Goal: Task Accomplishment & Management: Use online tool/utility

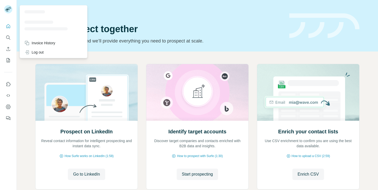
scroll to position [30, 0]
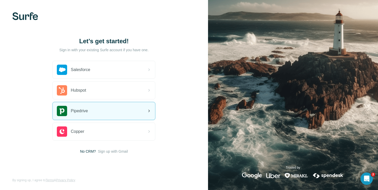
click at [83, 116] on div "Pipedrive" at bounding box center [104, 111] width 102 height 18
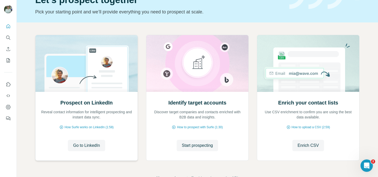
scroll to position [46, 0]
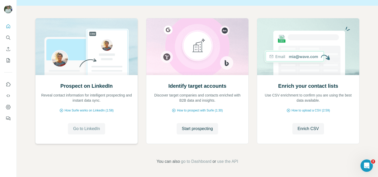
click at [87, 131] on span "Go to LinkedIn" at bounding box center [86, 128] width 27 height 6
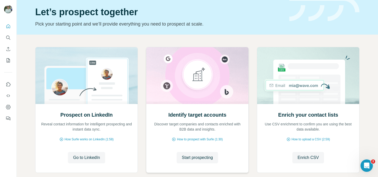
scroll to position [40, 0]
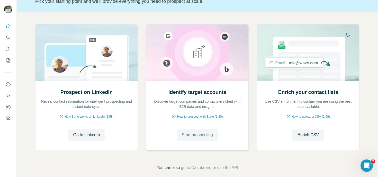
click at [197, 136] on span "Start prospecting" at bounding box center [197, 135] width 31 height 6
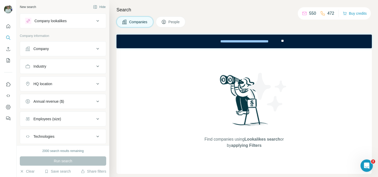
click at [74, 8] on div "New search Hide" at bounding box center [63, 7] width 86 height 8
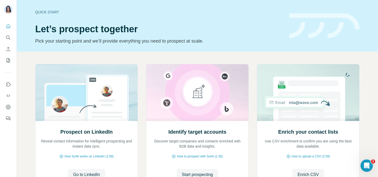
click at [186, 22] on div "Quick start Let’s prospect together Pick your starting point and we’ll provide …" at bounding box center [159, 26] width 248 height 38
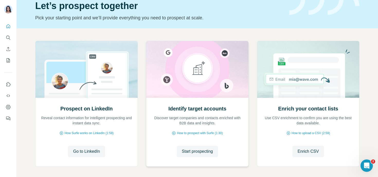
scroll to position [25, 0]
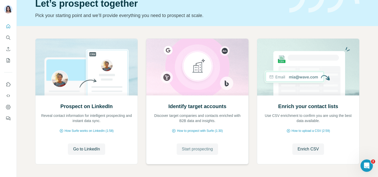
click at [200, 151] on span "Start prospecting" at bounding box center [197, 149] width 31 height 6
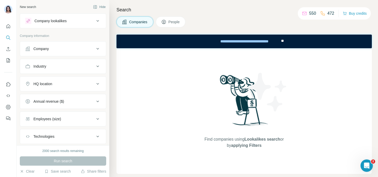
click at [202, 16] on div "Search Companies People Find companies using Lookalikes search or by applying F…" at bounding box center [243, 88] width 269 height 177
click at [51, 8] on div "New search Hide" at bounding box center [63, 7] width 86 height 8
click at [53, 20] on div "Company lookalikes" at bounding box center [50, 20] width 32 height 5
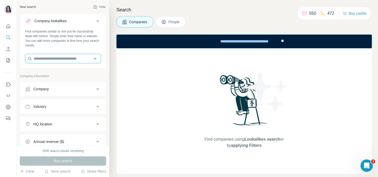
click at [46, 62] on input "text" at bounding box center [63, 58] width 76 height 9
click at [20, 76] on p "Company information" at bounding box center [63, 76] width 86 height 5
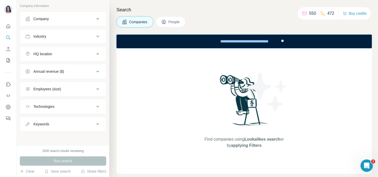
scroll to position [71, 0]
click at [47, 107] on div "Technologies" at bounding box center [43, 105] width 21 height 5
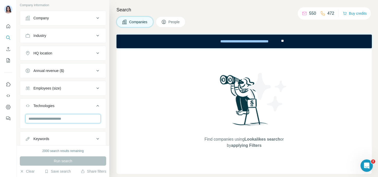
click at [41, 120] on input "text" at bounding box center [63, 118] width 76 height 9
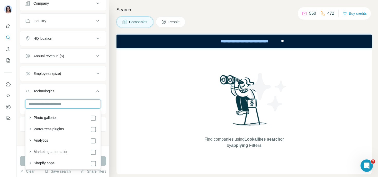
scroll to position [86, 0]
click at [35, 102] on input "text" at bounding box center [63, 103] width 76 height 9
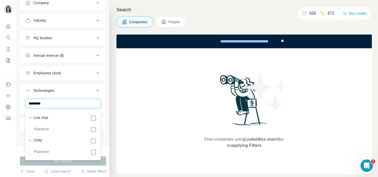
type input "*********"
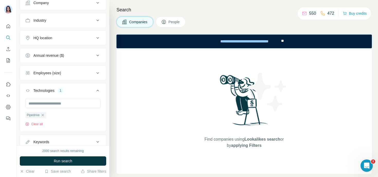
click at [29, 94] on button "Technologies 1" at bounding box center [63, 91] width 86 height 14
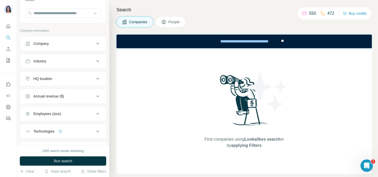
scroll to position [41, 0]
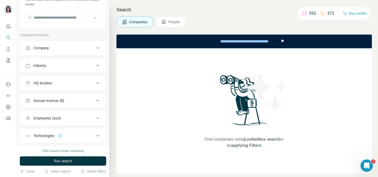
click at [53, 64] on div "Industry" at bounding box center [59, 65] width 69 height 5
click at [48, 79] on input at bounding box center [61, 78] width 64 height 6
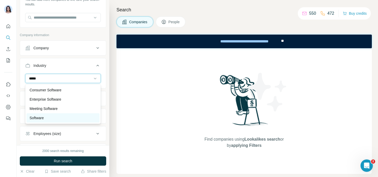
type input "*****"
click at [51, 116] on div "Software" at bounding box center [63, 117] width 67 height 5
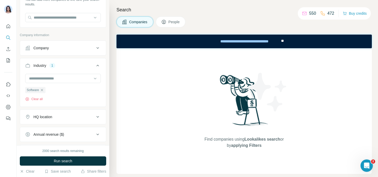
scroll to position [34, 0]
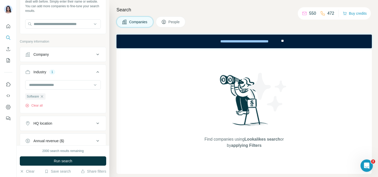
click at [48, 119] on button "HQ location" at bounding box center [63, 123] width 86 height 12
click at [46, 134] on input "text" at bounding box center [63, 135] width 76 height 9
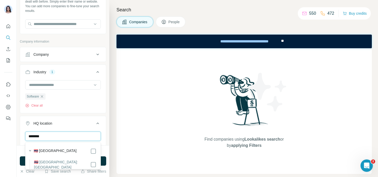
type input "********"
click at [48, 151] on label "🇹🇭 [GEOGRAPHIC_DATA]" at bounding box center [55, 151] width 43 height 6
click at [26, 118] on button "HQ location 1" at bounding box center [63, 124] width 86 height 14
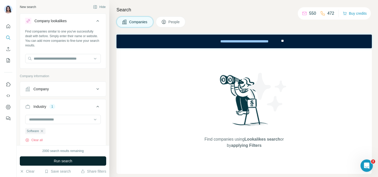
click at [55, 161] on span "Run search" at bounding box center [63, 160] width 19 height 5
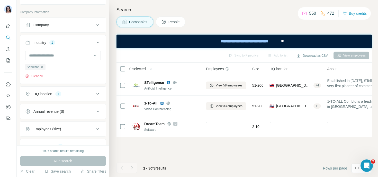
scroll to position [66, 0]
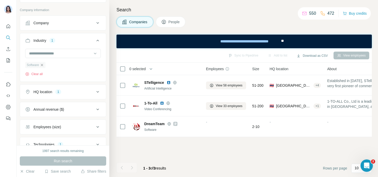
click at [42, 66] on icon "button" at bounding box center [42, 65] width 4 height 4
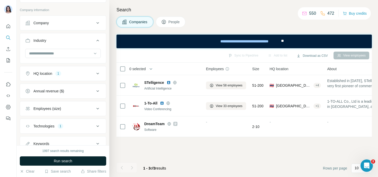
click at [59, 163] on button "Run search" at bounding box center [63, 160] width 86 height 9
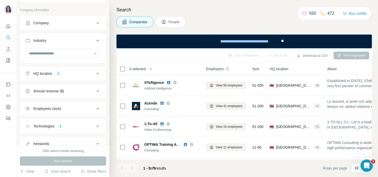
scroll to position [86, 0]
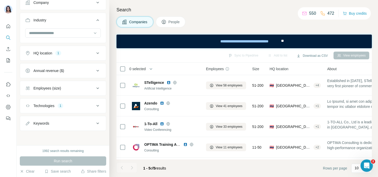
click at [62, 108] on button "Technologies 1" at bounding box center [63, 105] width 86 height 12
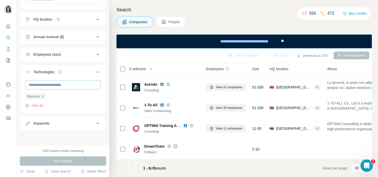
scroll to position [100, 0]
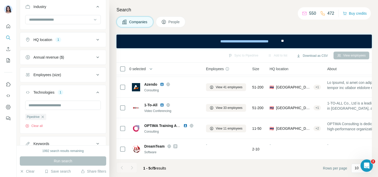
click at [56, 35] on button "HQ location 1" at bounding box center [63, 39] width 86 height 12
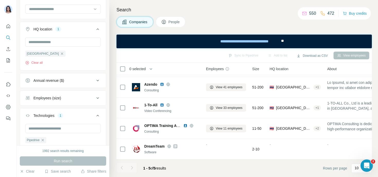
scroll to position [153, 0]
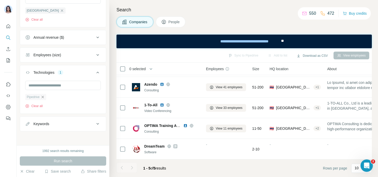
click at [42, 98] on icon "button" at bounding box center [43, 97] width 4 height 4
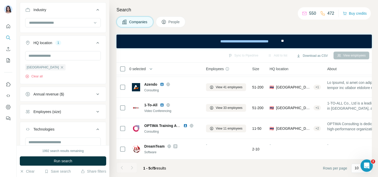
scroll to position [90, 0]
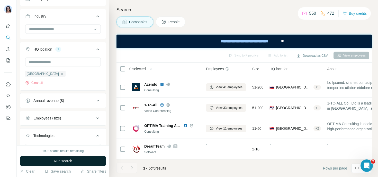
click at [50, 161] on button "Run search" at bounding box center [63, 160] width 86 height 9
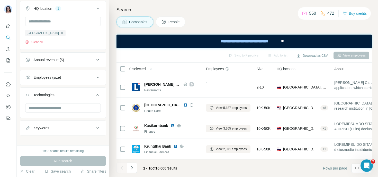
scroll to position [132, 0]
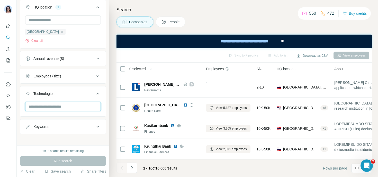
click at [46, 108] on input "text" at bounding box center [63, 106] width 76 height 9
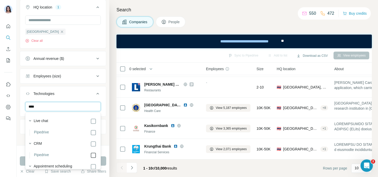
type input "****"
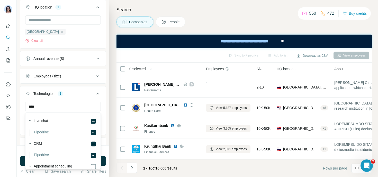
click at [106, 161] on div "1982 search results remaining Run search Clear Save search Share filters" at bounding box center [63, 161] width 93 height 32
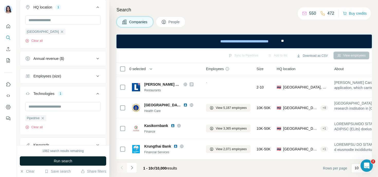
click at [104, 161] on button "Run search" at bounding box center [63, 160] width 86 height 9
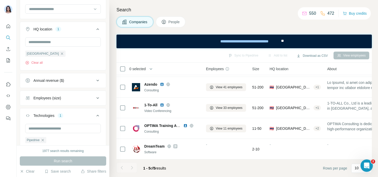
scroll to position [154, 0]
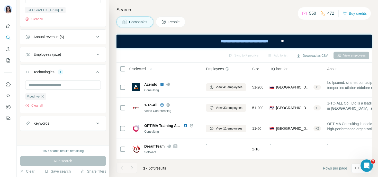
click at [47, 123] on div "Keywords" at bounding box center [41, 122] width 16 height 5
click at [40, 139] on input "text" at bounding box center [57, 135] width 65 height 9
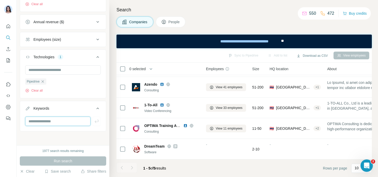
scroll to position [169, 0]
click at [35, 119] on input "text" at bounding box center [57, 120] width 65 height 9
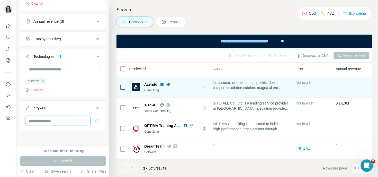
scroll to position [19, 114]
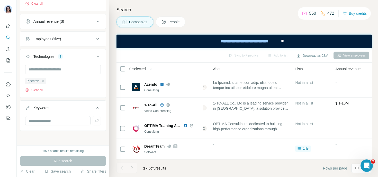
click at [39, 137] on div "New search Hide Company lookalikes Find companies similar to one you've success…" at bounding box center [63, 72] width 93 height 145
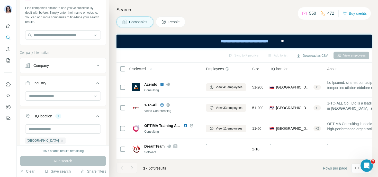
scroll to position [1, 0]
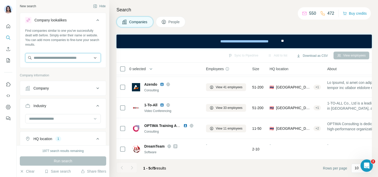
click at [47, 61] on input "text" at bounding box center [63, 57] width 76 height 9
click at [21, 78] on div "Company information" at bounding box center [63, 77] width 86 height 8
click at [45, 91] on button "Company" at bounding box center [63, 88] width 86 height 12
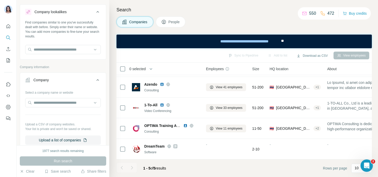
scroll to position [10, 0]
click at [43, 103] on input "text" at bounding box center [63, 101] width 76 height 9
click at [36, 127] on p "Your list is private and won't be saved or shared." at bounding box center [63, 128] width 76 height 5
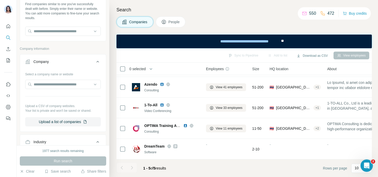
scroll to position [28, 0]
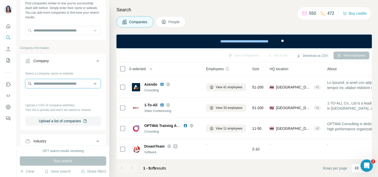
click at [40, 85] on input "text" at bounding box center [63, 83] width 76 height 9
click at [36, 107] on p "Upload a CSV of company websites." at bounding box center [63, 105] width 76 height 5
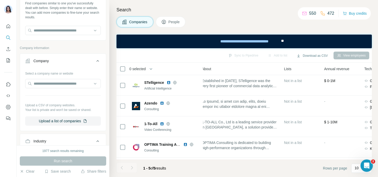
scroll to position [0, 59]
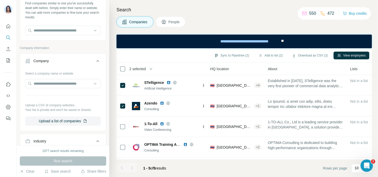
click at [180, 23] on span "People" at bounding box center [175, 21] width 12 height 5
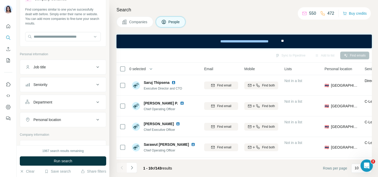
scroll to position [44, 0]
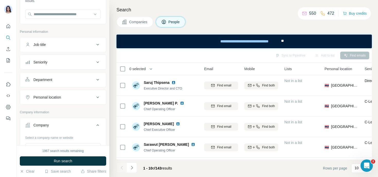
click at [43, 63] on div "Seniority" at bounding box center [40, 61] width 14 height 5
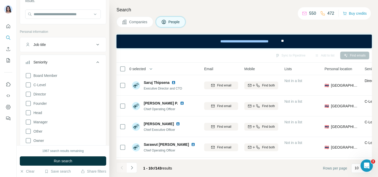
click at [49, 59] on button "Seniority" at bounding box center [63, 63] width 86 height 14
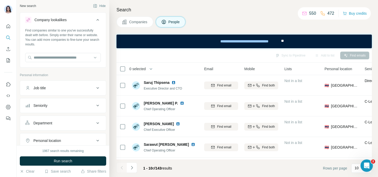
scroll to position [0, 0]
click at [128, 22] on button "Companies" at bounding box center [135, 21] width 37 height 11
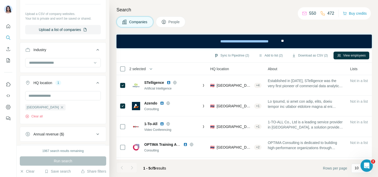
scroll to position [121, 0]
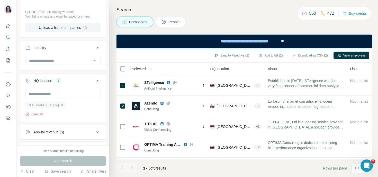
click at [60, 105] on icon "button" at bounding box center [62, 105] width 4 height 4
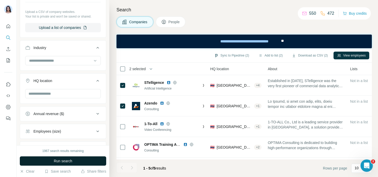
click at [62, 162] on span "Run search" at bounding box center [63, 160] width 19 height 5
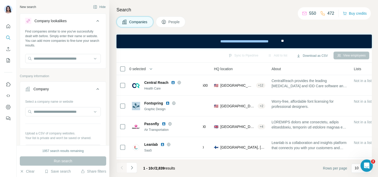
click at [166, 22] on icon at bounding box center [163, 21] width 5 height 5
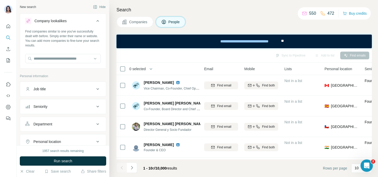
click at [36, 88] on div "Job title" at bounding box center [39, 88] width 12 height 5
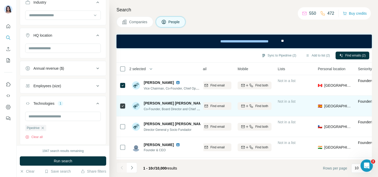
scroll to position [0, 67]
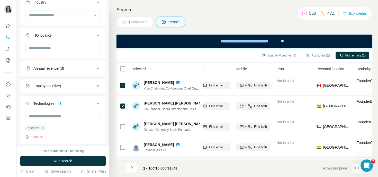
click at [146, 68] on span "2 selected" at bounding box center [137, 68] width 16 height 5
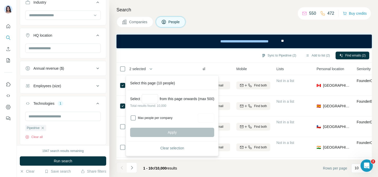
click at [154, 47] on div "**********" at bounding box center [245, 41] width 256 height 14
click at [158, 56] on div "Sync to Pipedrive (2) Add to list (2) Find emails (2)" at bounding box center [244, 55] width 250 height 9
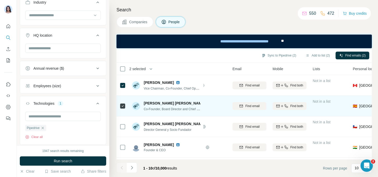
scroll to position [0, 31]
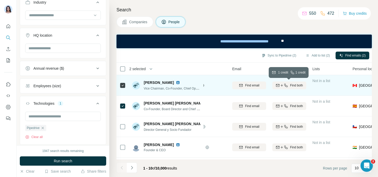
click at [279, 83] on icon "button" at bounding box center [278, 85] width 4 height 4
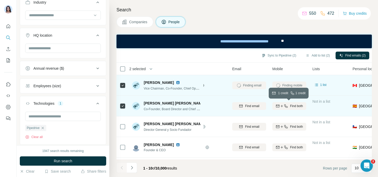
click at [278, 105] on icon "button" at bounding box center [278, 106] width 4 height 4
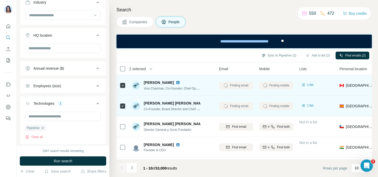
scroll to position [0, 64]
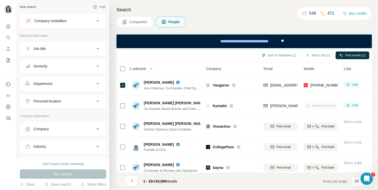
click at [69, 26] on button "Company lookalikes" at bounding box center [63, 21] width 86 height 12
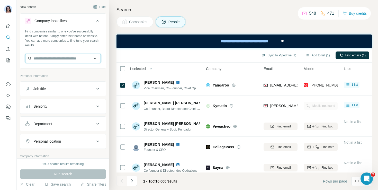
click at [59, 58] on input "text" at bounding box center [63, 58] width 76 height 9
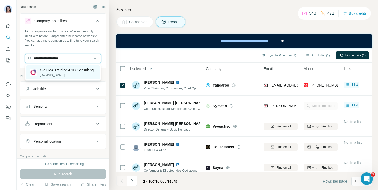
type input "**********"
click at [72, 70] on p "OPTIMA Training AND Consulting" at bounding box center [67, 69] width 54 height 5
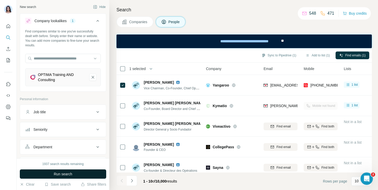
click at [75, 173] on button "Run search" at bounding box center [63, 173] width 86 height 9
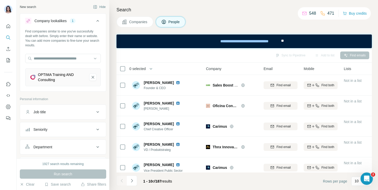
click at [136, 25] on button "Companies" at bounding box center [135, 21] width 37 height 11
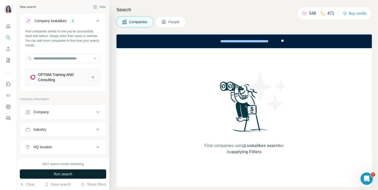
click at [62, 174] on span "Run search" at bounding box center [63, 173] width 19 height 5
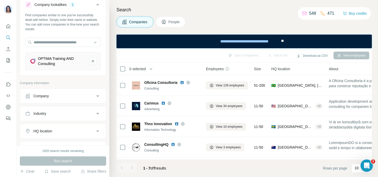
scroll to position [20, 0]
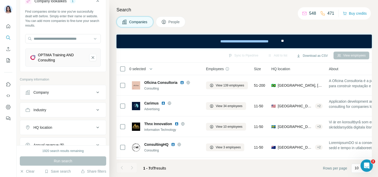
click at [58, 92] on div "Company" at bounding box center [59, 92] width 69 height 5
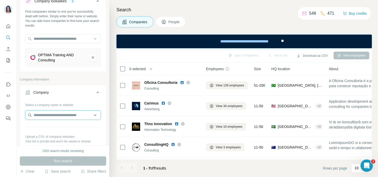
click at [47, 117] on input "text" at bounding box center [63, 114] width 76 height 9
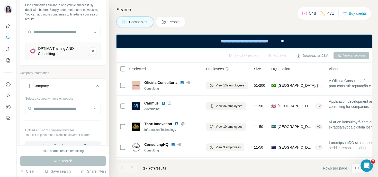
click at [52, 137] on div "Select a company name or website Upload a CSV of company websites. Your list is…" at bounding box center [63, 122] width 76 height 56
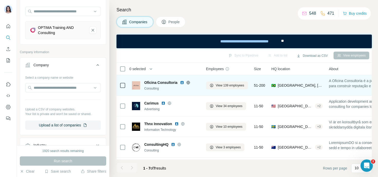
click at [125, 85] on icon at bounding box center [123, 85] width 6 height 6
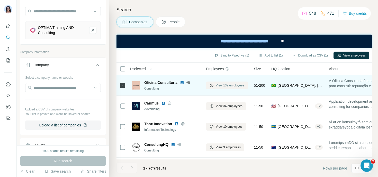
scroll to position [0, 18]
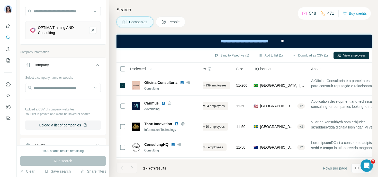
click at [175, 23] on span "People" at bounding box center [175, 21] width 12 height 5
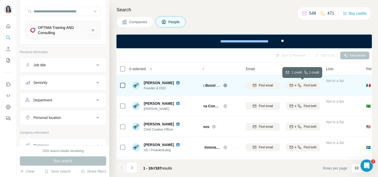
click at [291, 84] on icon "button" at bounding box center [292, 85] width 4 height 4
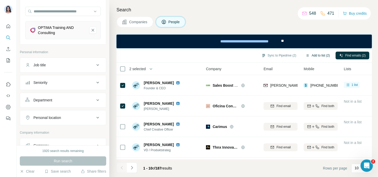
click at [324, 58] on button "Add to list (2)" at bounding box center [318, 55] width 32 height 8
click at [318, 55] on button "Add to list (2)" at bounding box center [318, 55] width 32 height 8
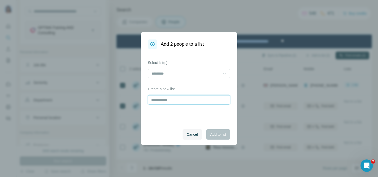
click at [163, 99] on input "text" at bounding box center [189, 99] width 82 height 9
type input "********"
click at [223, 133] on span "Add to list" at bounding box center [219, 134] width 16 height 5
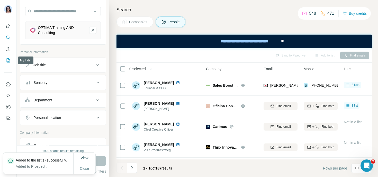
click at [7, 62] on icon "My lists" at bounding box center [8, 60] width 5 height 5
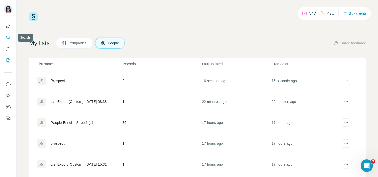
click at [7, 38] on icon "Search" at bounding box center [8, 37] width 5 height 5
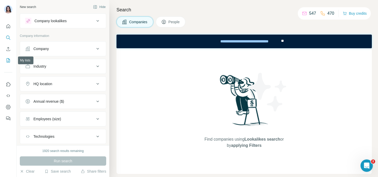
click at [8, 58] on icon "My lists" at bounding box center [8, 60] width 5 height 5
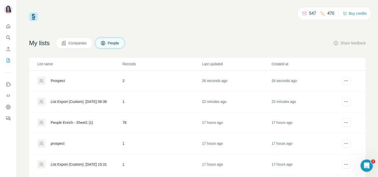
click at [63, 81] on div "Prospect" at bounding box center [58, 80] width 14 height 5
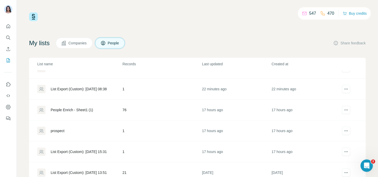
click at [68, 110] on div "People Enrich - Sheet1 (1)" at bounding box center [72, 109] width 42 height 5
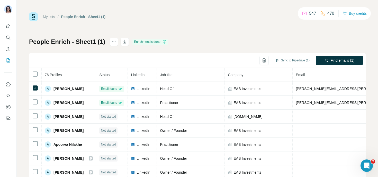
click at [71, 25] on div "My lists / People Enrich - Sheet1 (1) 547 470 Buy credits People Enrich - Sheet…" at bounding box center [197, 107] width 337 height 191
click at [83, 25] on div "My lists / People Enrich - Sheet1 (1) 547 470 Buy credits People Enrich - Sheet…" at bounding box center [197, 107] width 337 height 191
click at [6, 37] on icon "Search" at bounding box center [8, 37] width 5 height 5
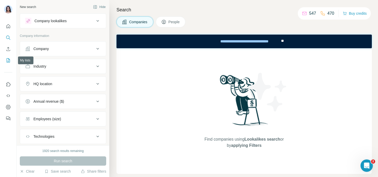
click at [7, 61] on icon "My lists" at bounding box center [8, 60] width 3 height 4
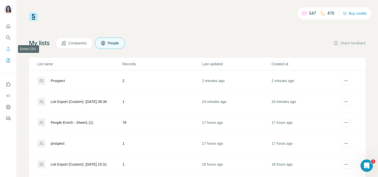
click at [8, 50] on icon "Enrich CSV" at bounding box center [8, 49] width 4 height 4
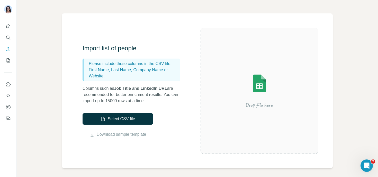
scroll to position [29, 0]
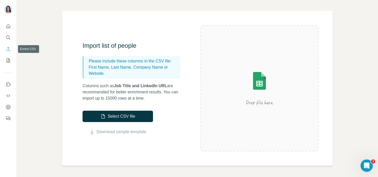
click at [8, 49] on icon "Enrich CSV" at bounding box center [8, 49] width 4 height 4
click at [6, 36] on icon "Search" at bounding box center [8, 37] width 5 height 5
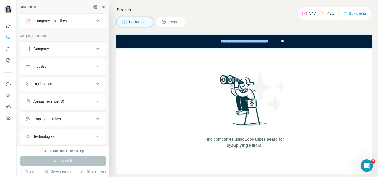
click at [150, 82] on div "Find companies using Lookalikes search or by applying Filters" at bounding box center [245, 110] width 256 height 125
click at [8, 49] on icon "Enrich CSV" at bounding box center [8, 48] width 5 height 5
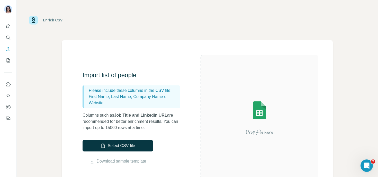
click at [140, 70] on div "Import list of people Please include these columns in the CSV file: First Name,…" at bounding box center [197, 117] width 271 height 154
